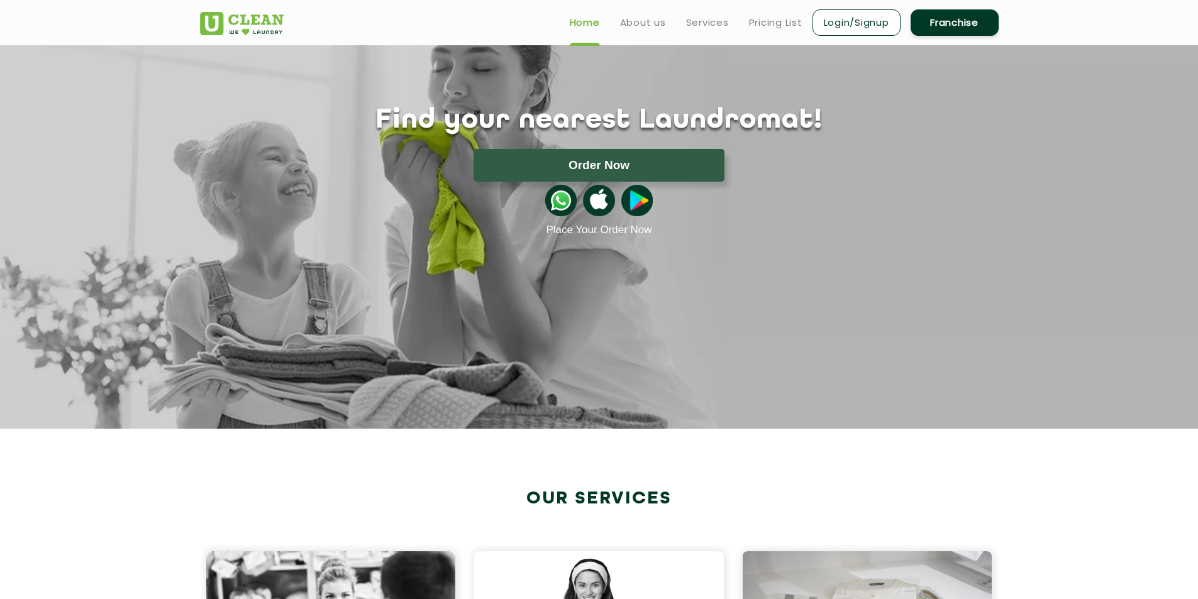
scroll to position [63, 0]
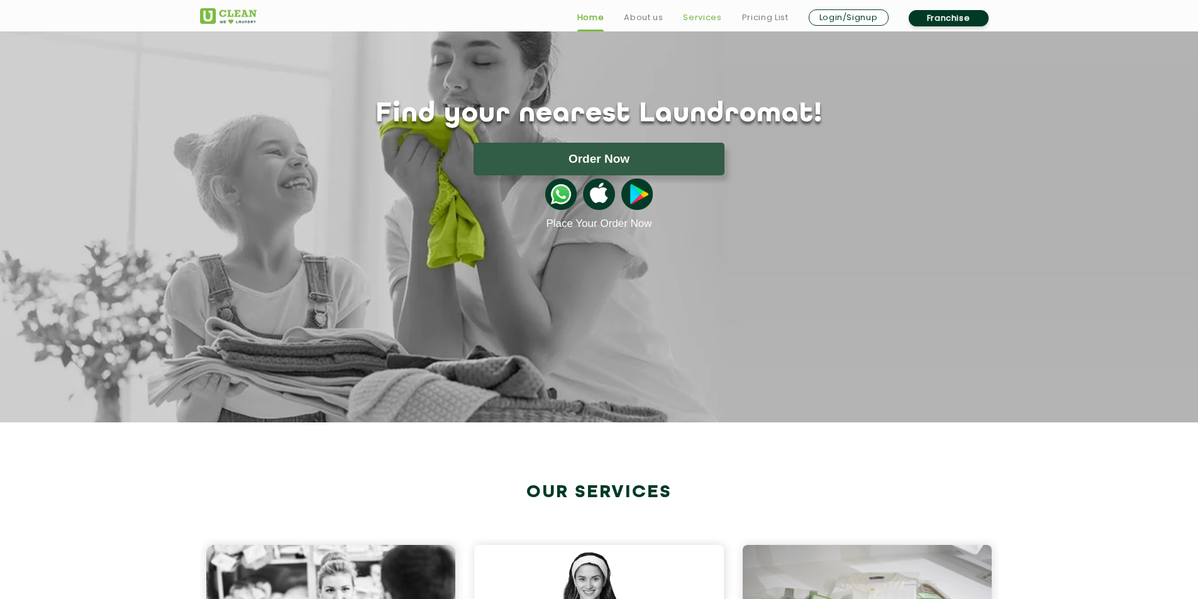
click at [706, 20] on link "Services" at bounding box center [702, 17] width 38 height 15
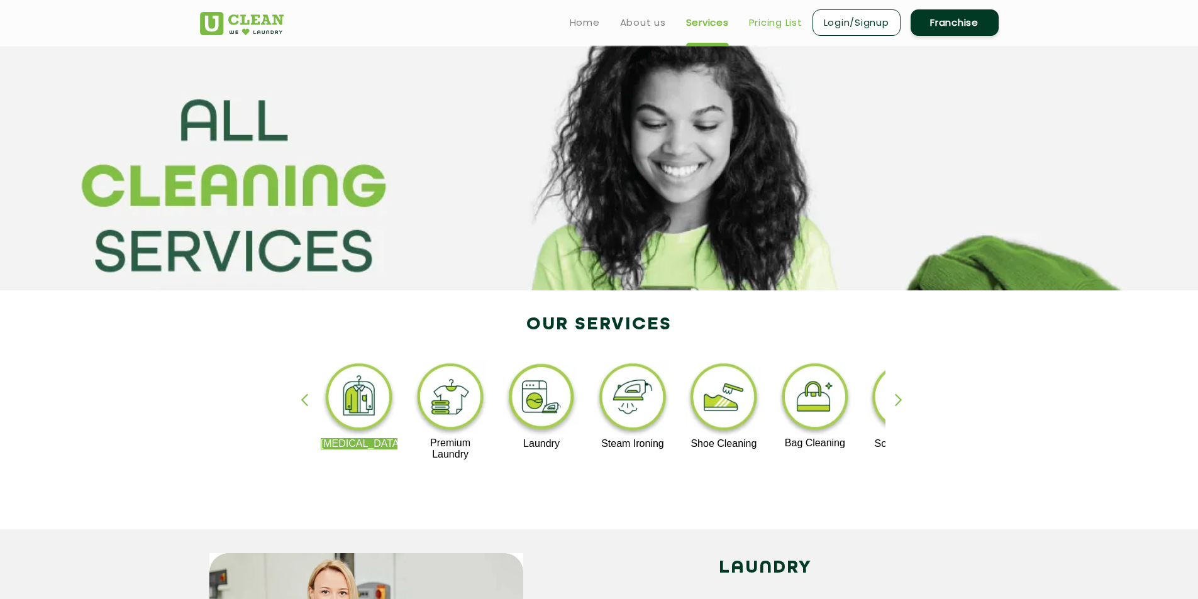
click at [780, 25] on link "Pricing List" at bounding box center [775, 22] width 53 height 15
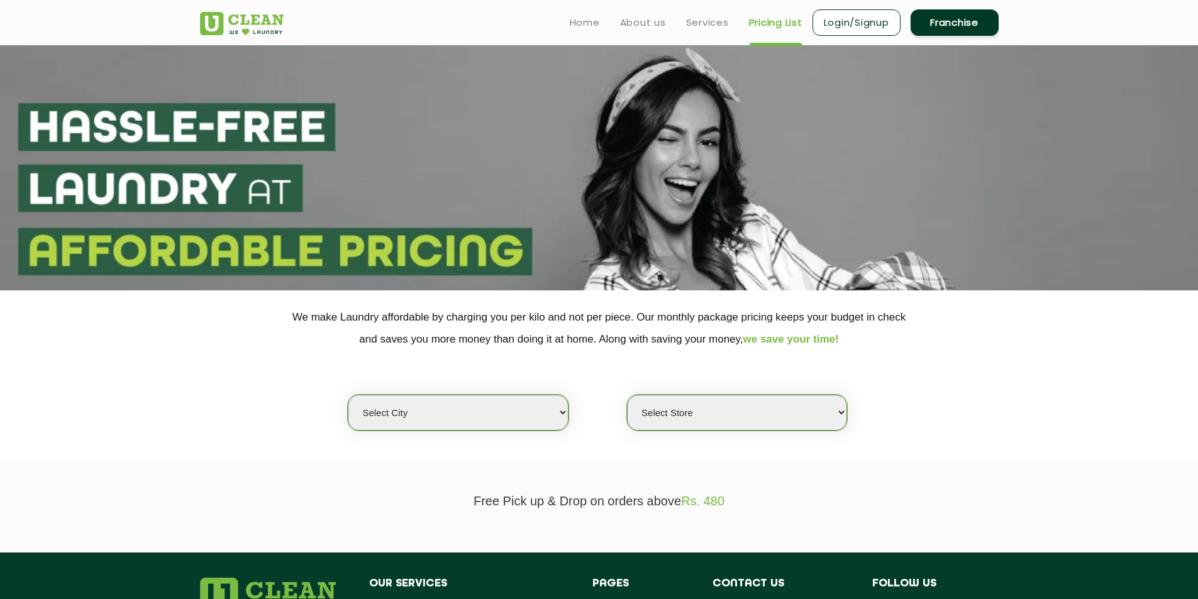
click at [458, 416] on select "Select city [GEOGRAPHIC_DATA] [GEOGRAPHIC_DATA] [GEOGRAPHIC_DATA] [GEOGRAPHIC_D…" at bounding box center [458, 413] width 220 height 36
click at [550, 406] on select "Select city [GEOGRAPHIC_DATA] [GEOGRAPHIC_DATA] [GEOGRAPHIC_DATA] [GEOGRAPHIC_D…" at bounding box center [458, 413] width 220 height 36
select select "5"
click at [348, 395] on select "Select city [GEOGRAPHIC_DATA] [GEOGRAPHIC_DATA] [GEOGRAPHIC_DATA] [GEOGRAPHIC_D…" at bounding box center [458, 413] width 220 height 36
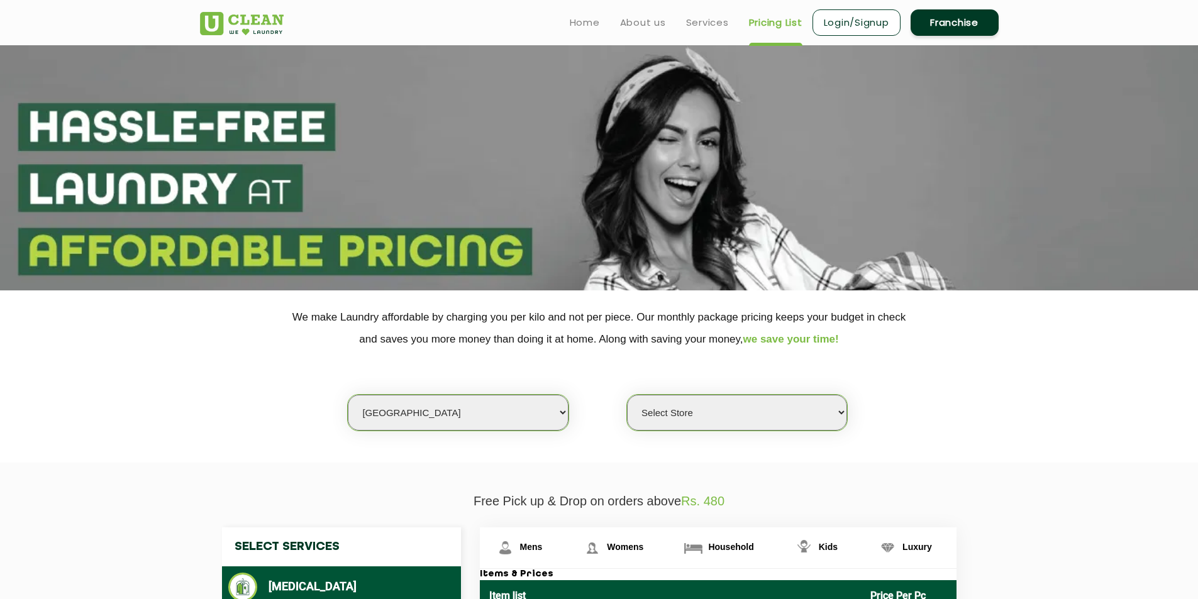
click at [688, 418] on select "Select Store UClean Narsingi UClean Nizampet UClean Sangareddy UClean Gachibowl…" at bounding box center [737, 413] width 220 height 36
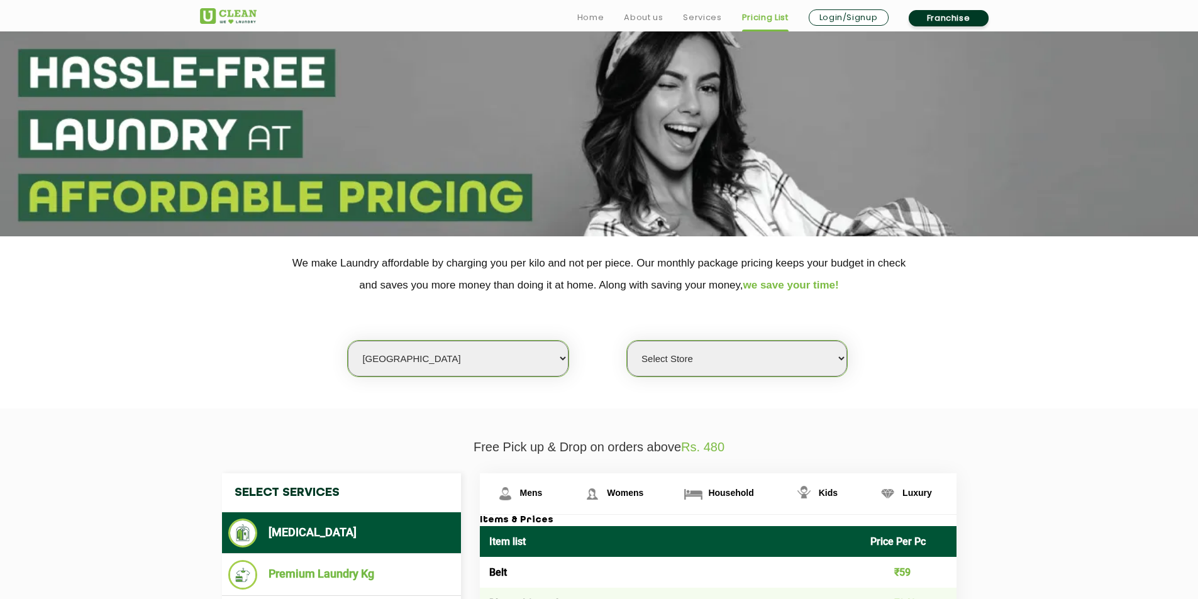
scroll to position [63, 0]
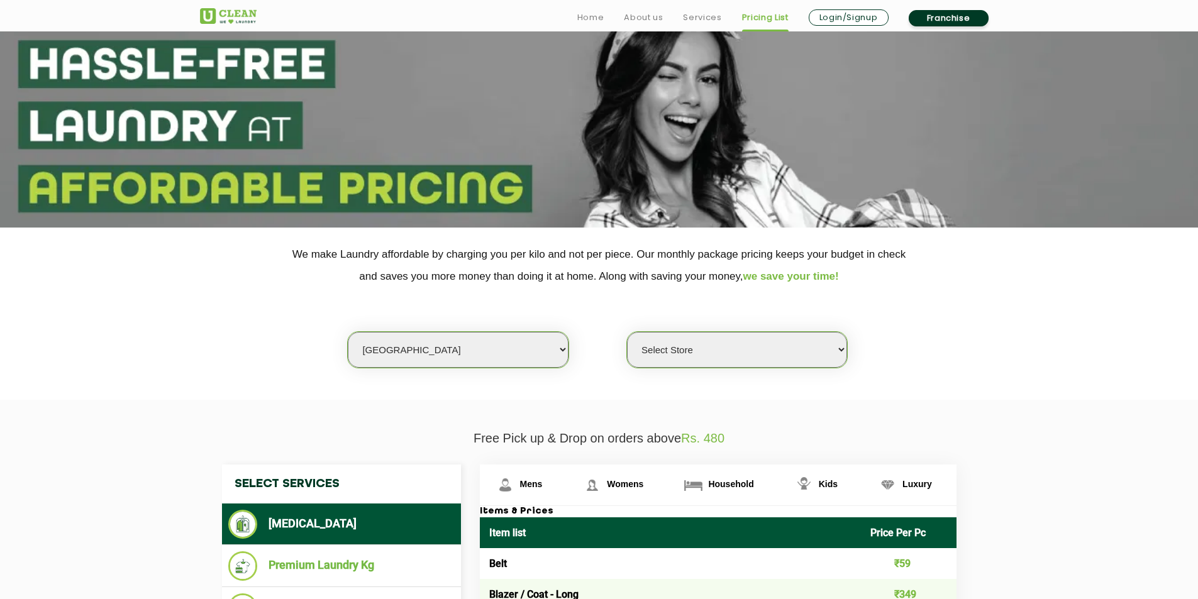
click at [744, 350] on select "Select Store UClean Narsingi UClean Nizampet UClean Sangareddy UClean Gachibowl…" at bounding box center [737, 350] width 220 height 36
click at [627, 332] on select "Select Store UClean Narsingi UClean Nizampet UClean Sangareddy UClean Gachibowl…" at bounding box center [737, 350] width 220 height 36
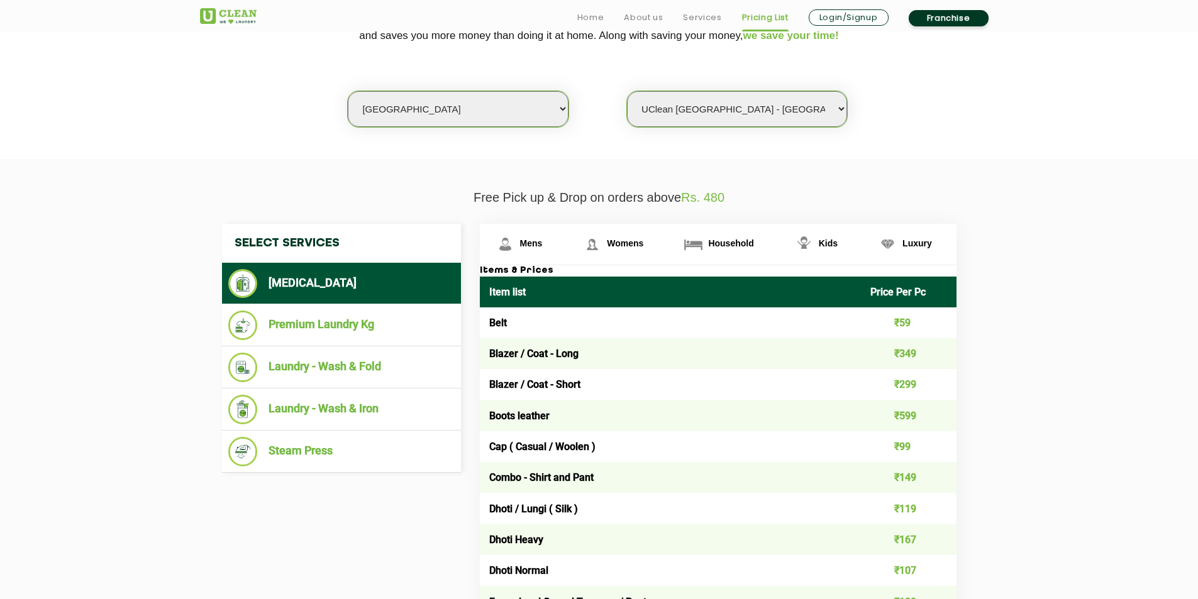
scroll to position [314, 0]
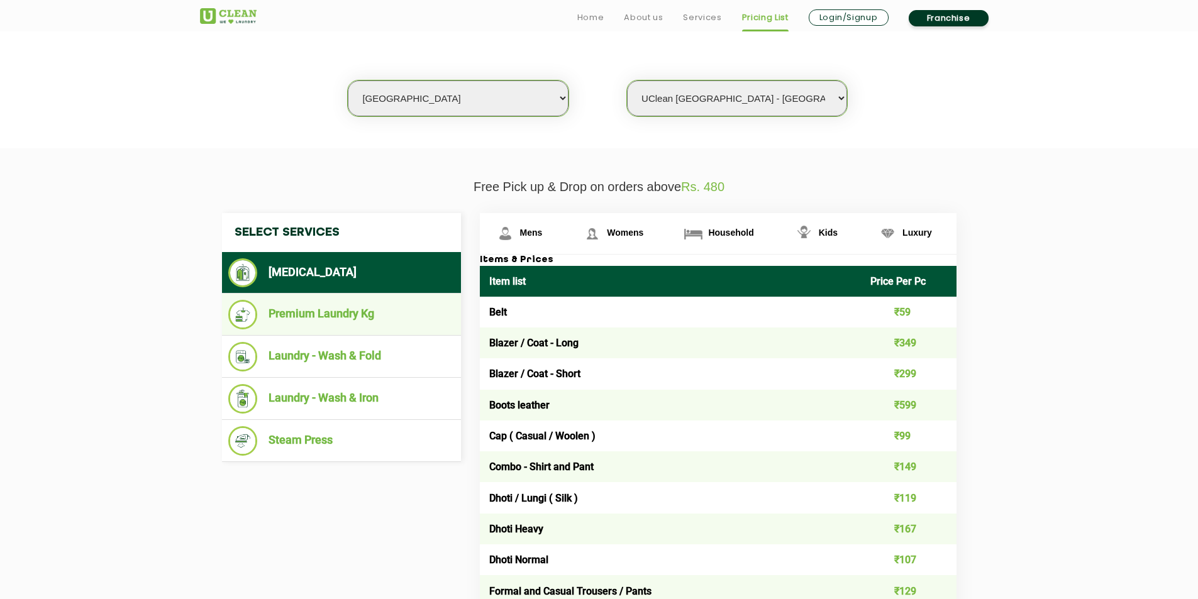
click at [411, 311] on li "Premium Laundry Kg" at bounding box center [341, 315] width 226 height 30
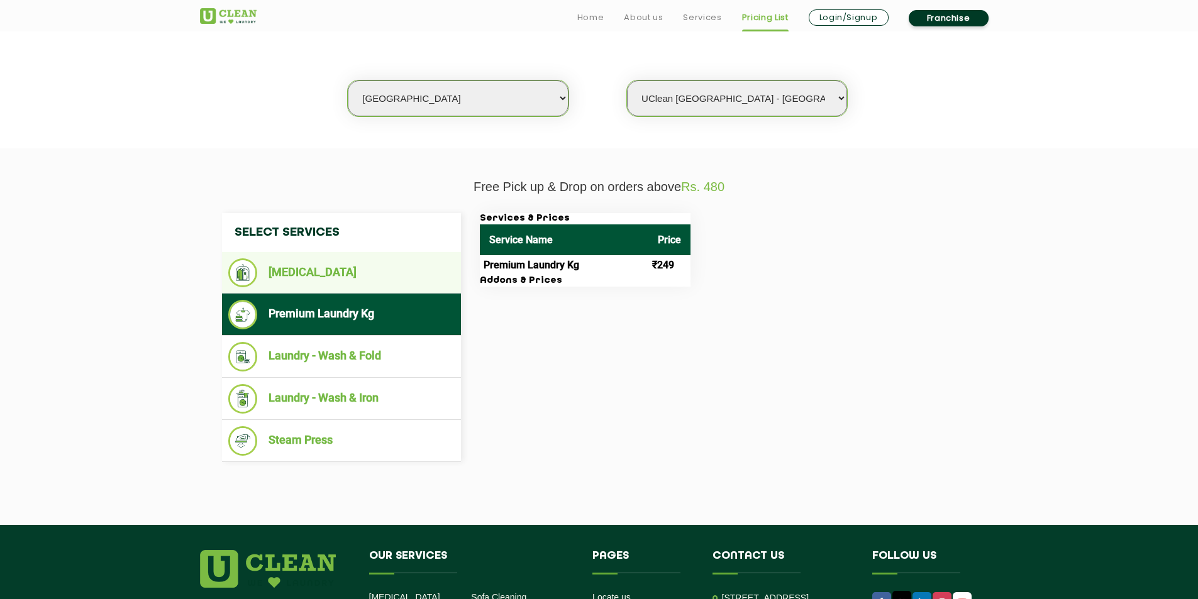
click at [376, 268] on li "[MEDICAL_DATA]" at bounding box center [341, 272] width 226 height 29
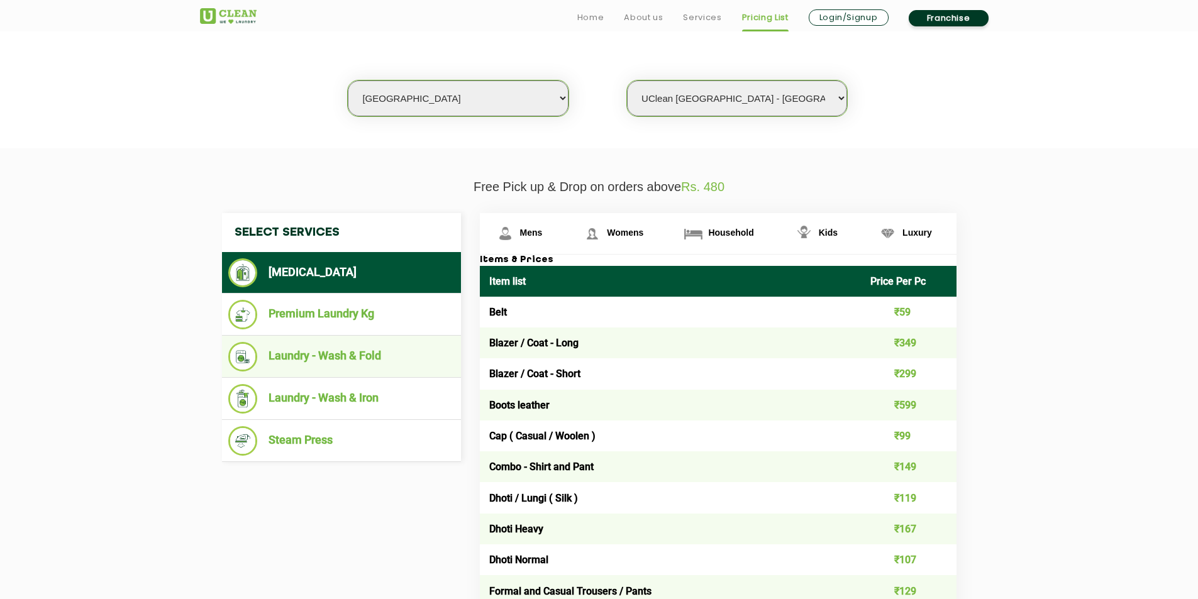
click at [404, 367] on li "Laundry - Wash & Fold" at bounding box center [341, 357] width 226 height 30
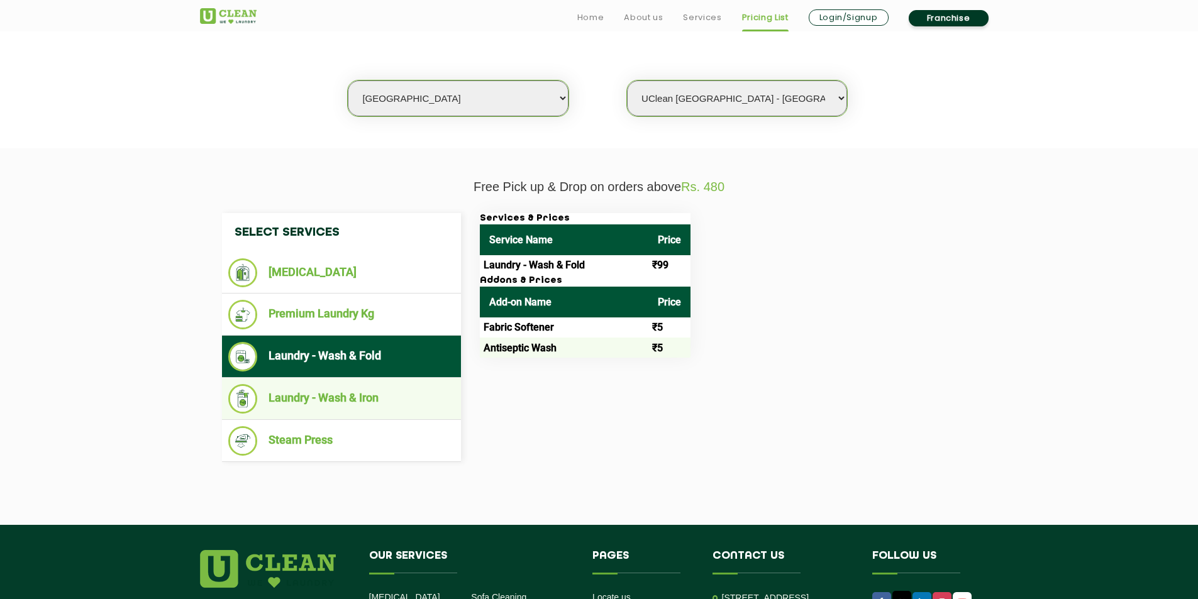
click at [407, 401] on li "Laundry - Wash & Iron" at bounding box center [341, 399] width 226 height 30
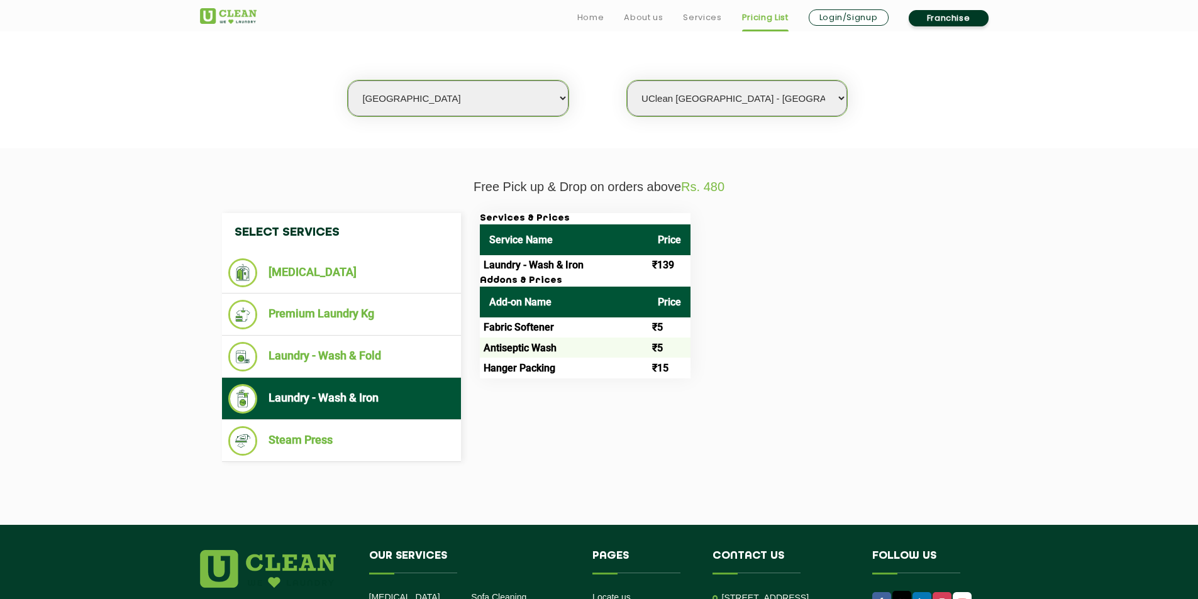
click at [774, 99] on select "Select Store UClean Narsingi UClean Nizampet UClean Sangareddy UClean Gachibowl…" at bounding box center [737, 98] width 220 height 36
select select "339"
click at [627, 80] on select "Select Store UClean Narsingi UClean Nizampet UClean Sangareddy UClean Gachibowl…" at bounding box center [737, 98] width 220 height 36
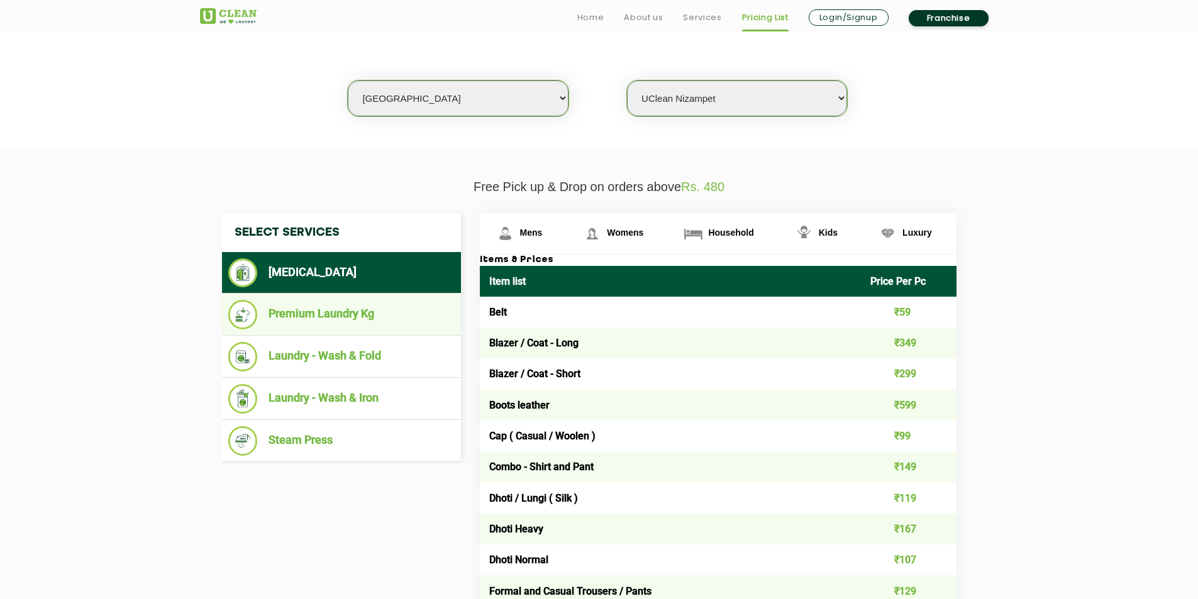
click at [404, 327] on li "Premium Laundry Kg" at bounding box center [341, 315] width 226 height 30
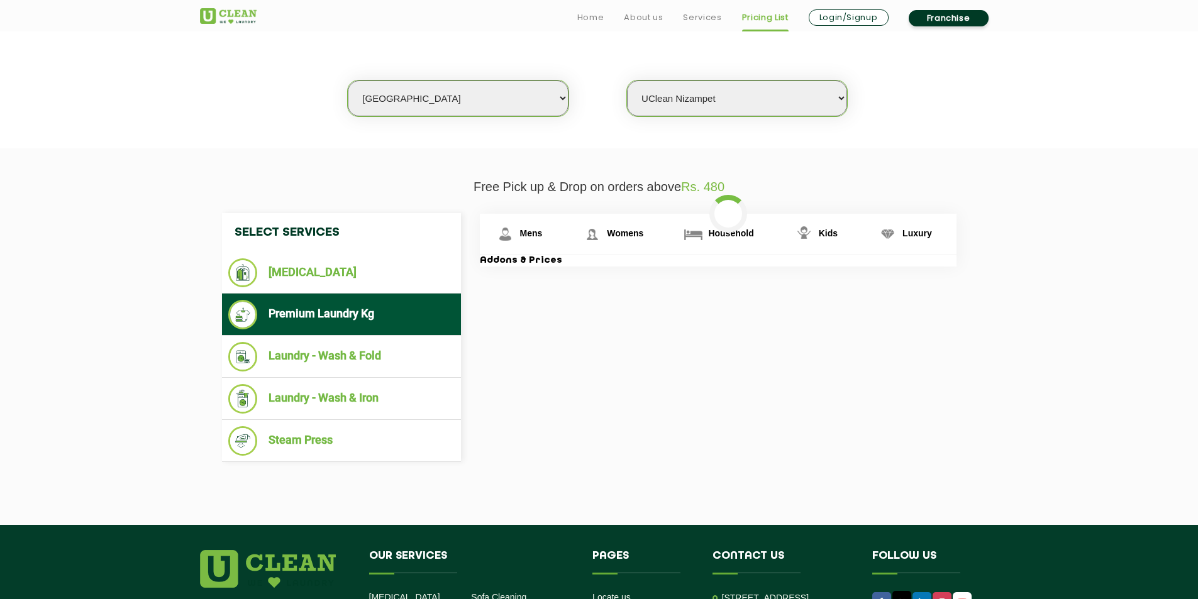
click at [404, 327] on li "Premium Laundry Kg" at bounding box center [341, 315] width 226 height 30
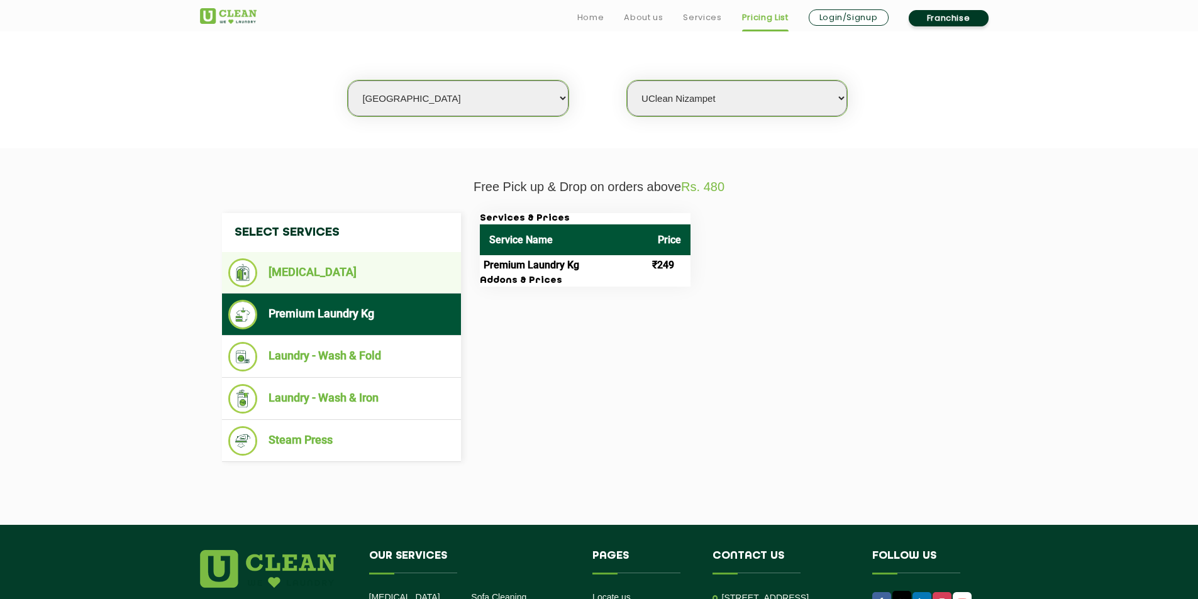
click at [406, 275] on li "[MEDICAL_DATA]" at bounding box center [341, 272] width 226 height 29
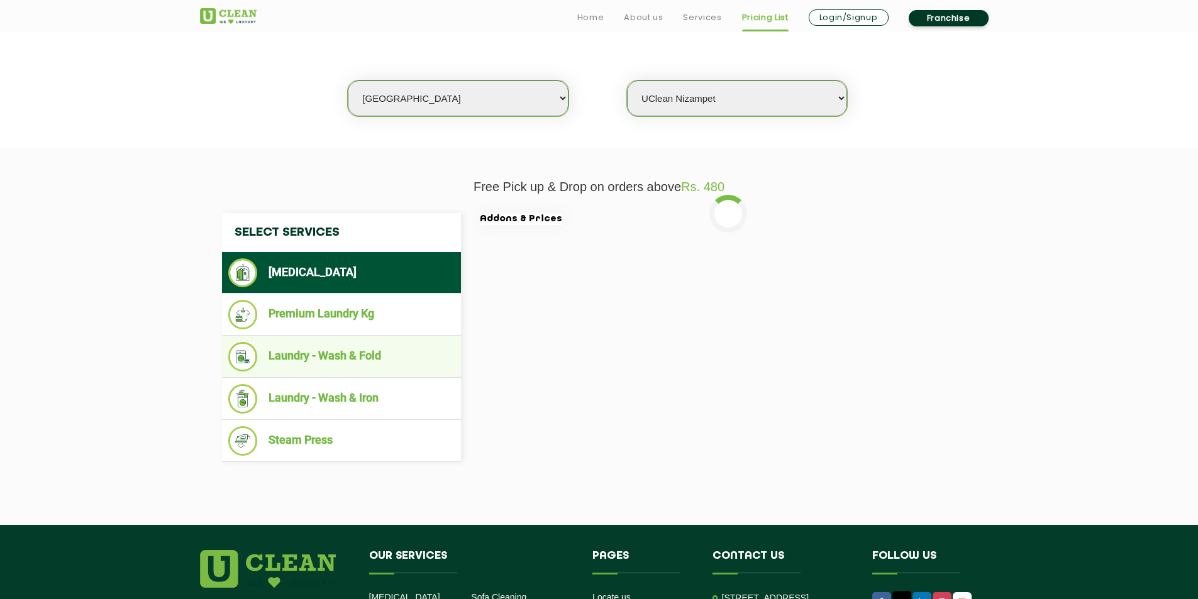
click at [416, 350] on li "Laundry - Wash & Fold" at bounding box center [341, 357] width 226 height 30
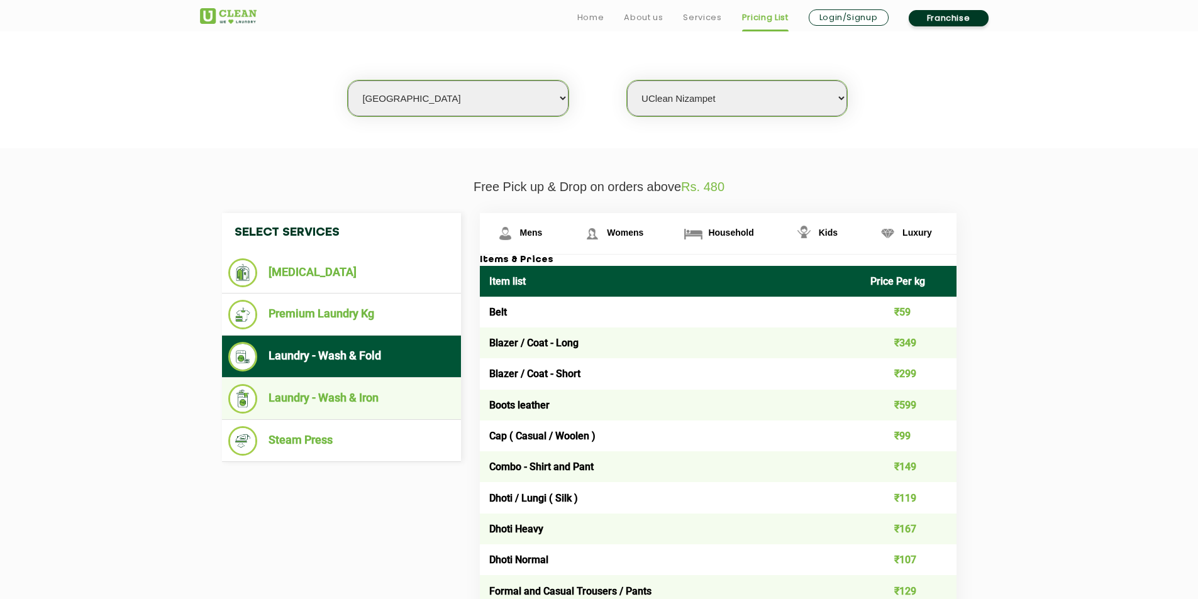
click at [407, 396] on li "Laundry - Wash & Iron" at bounding box center [341, 399] width 226 height 30
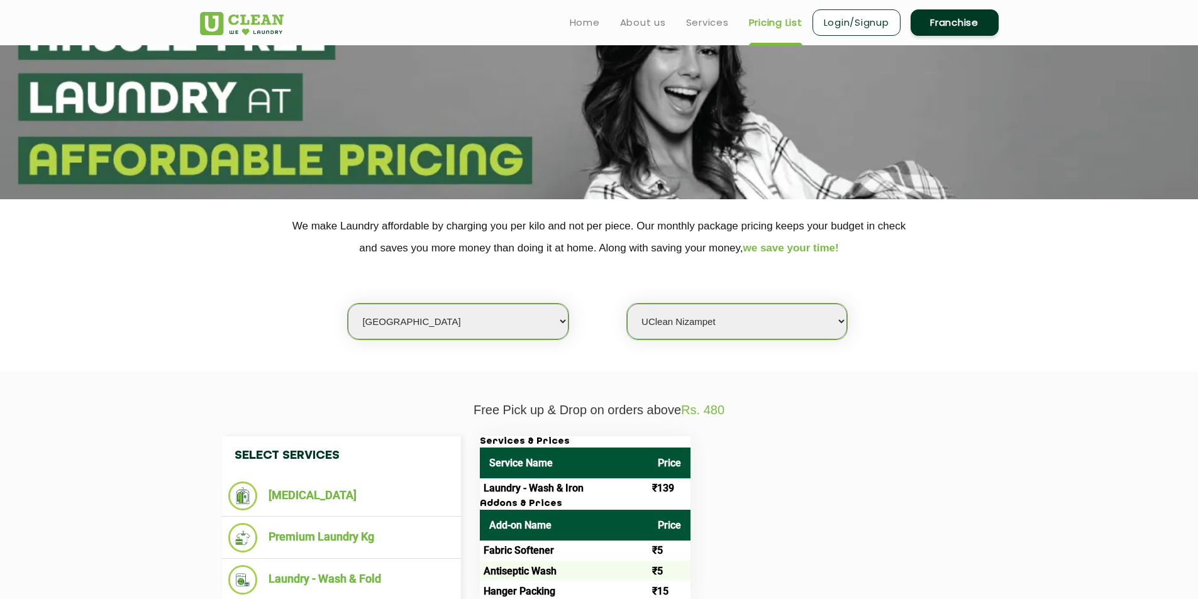
scroll to position [0, 0]
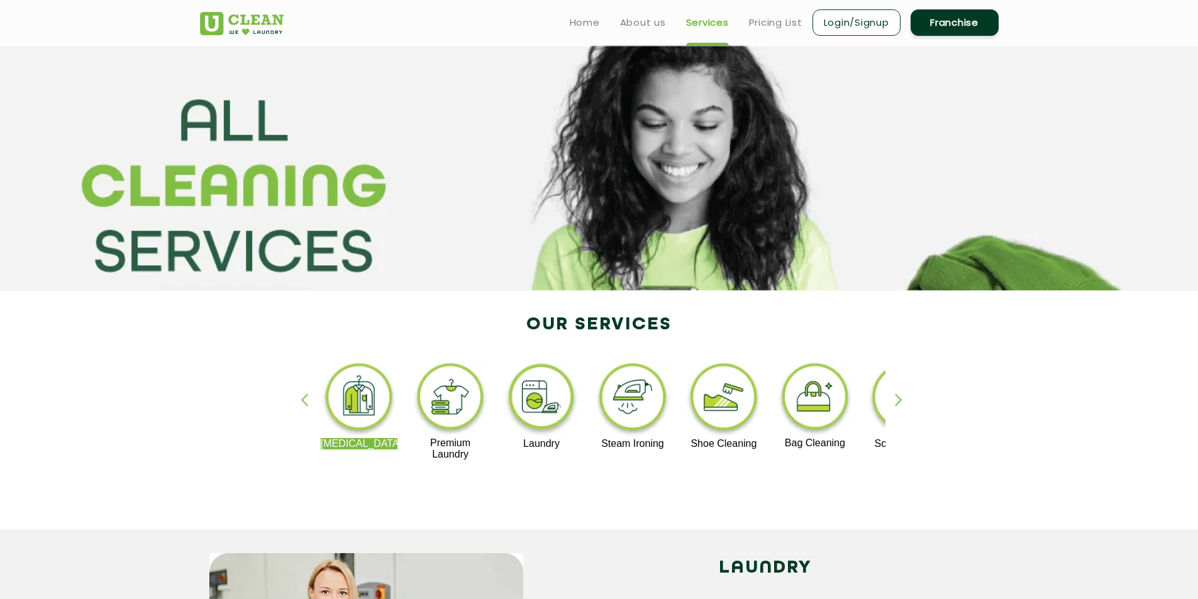
scroll to position [63, 0]
